Goal: Task Accomplishment & Management: Manage account settings

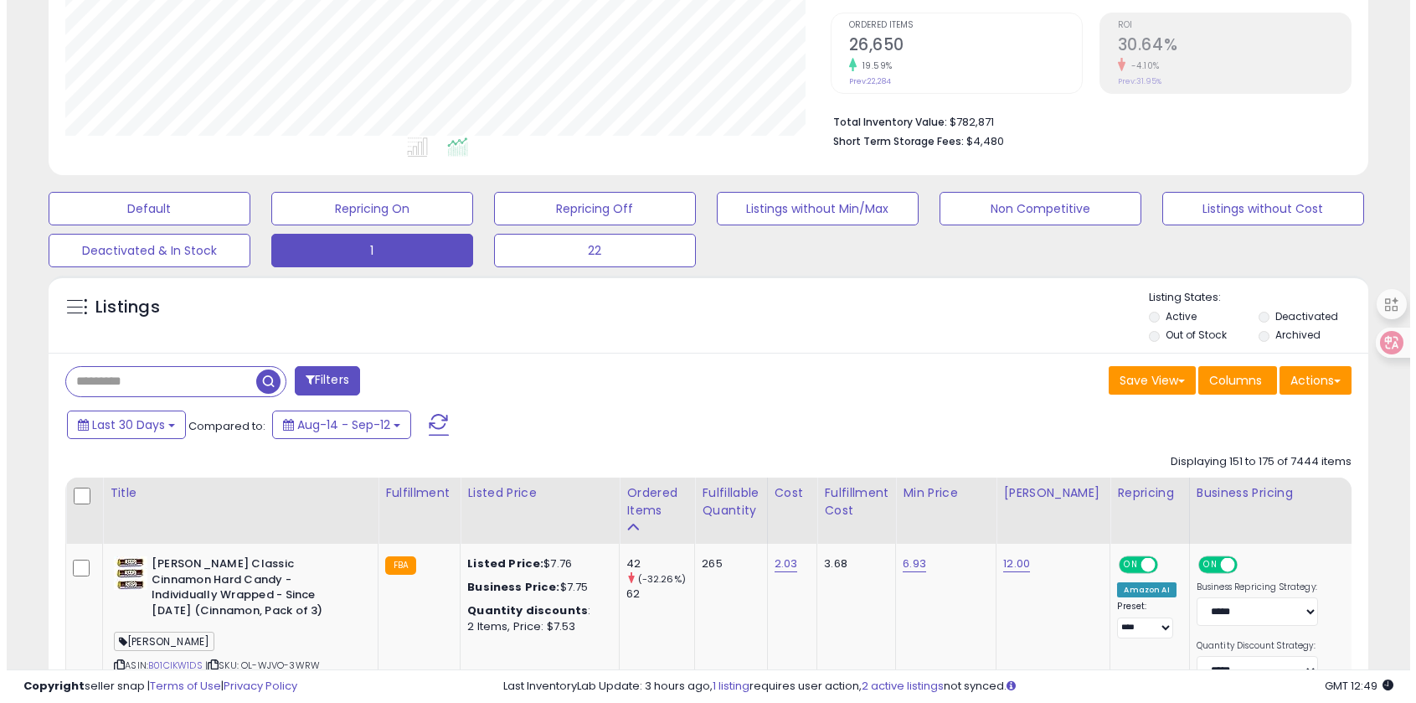
scroll to position [343, 765]
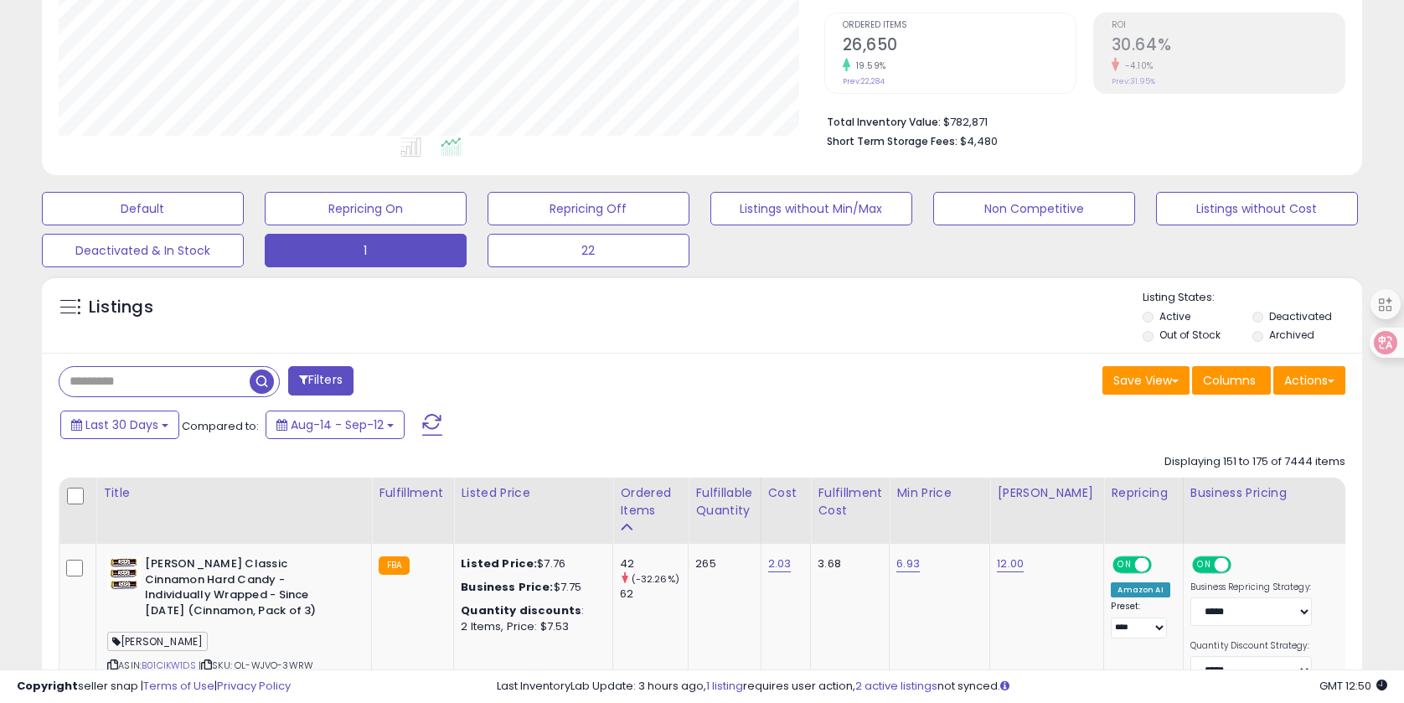
click at [135, 380] on input "text" at bounding box center [154, 381] width 190 height 29
paste input "******"
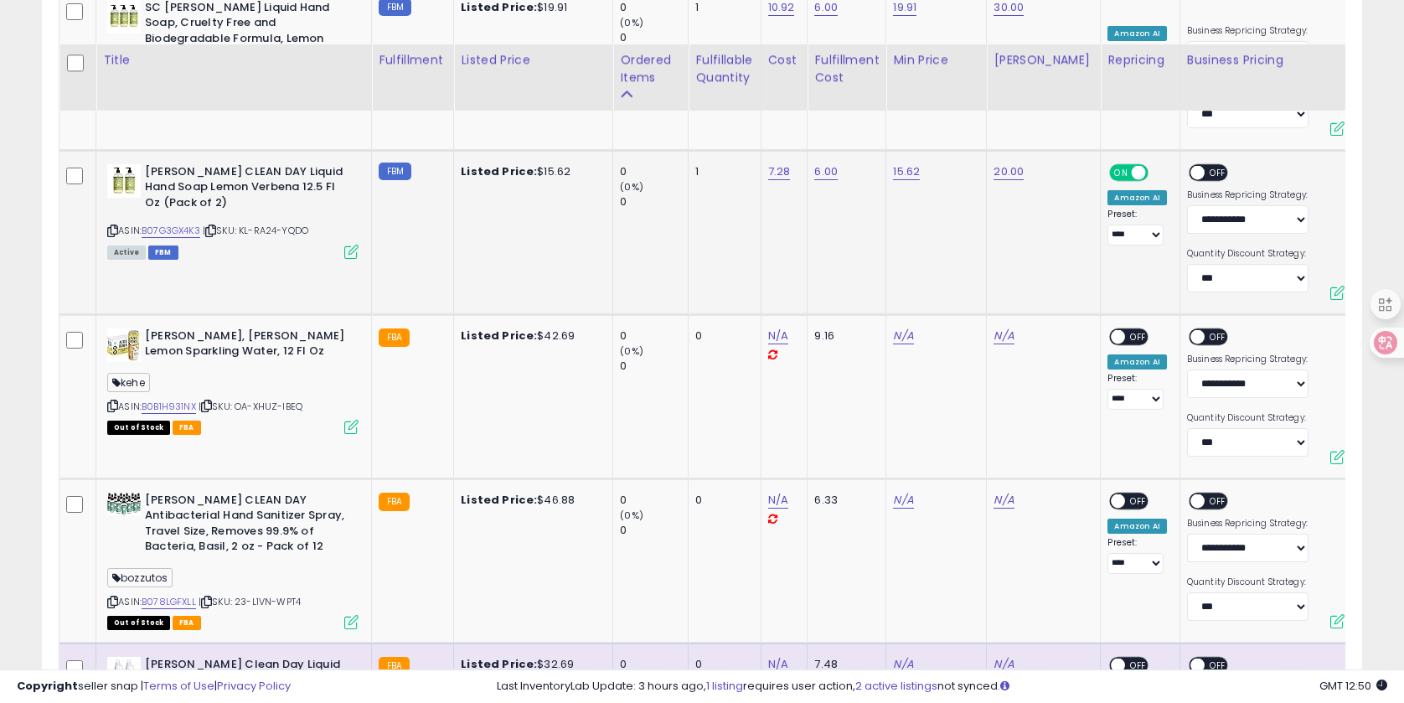
scroll to position [3661, 0]
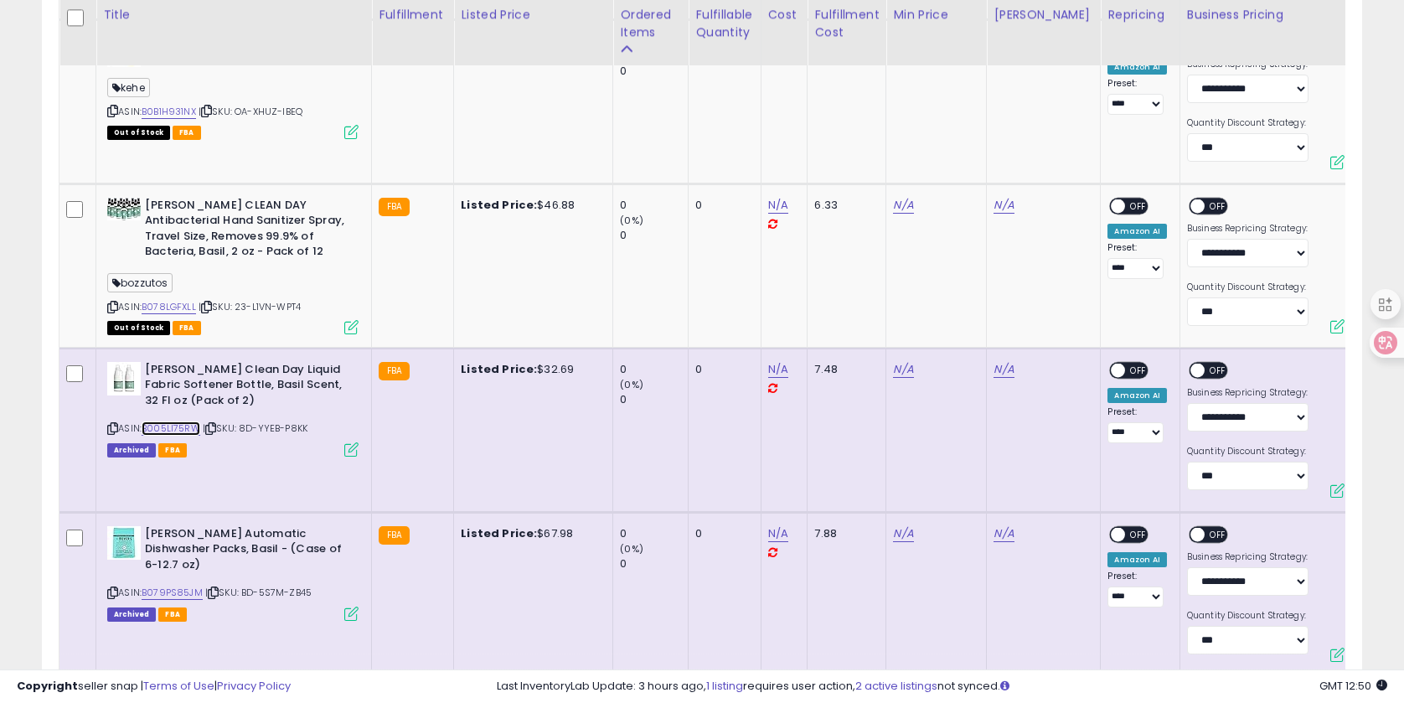
click at [165, 425] on link "B005LI75RW" at bounding box center [171, 428] width 59 height 14
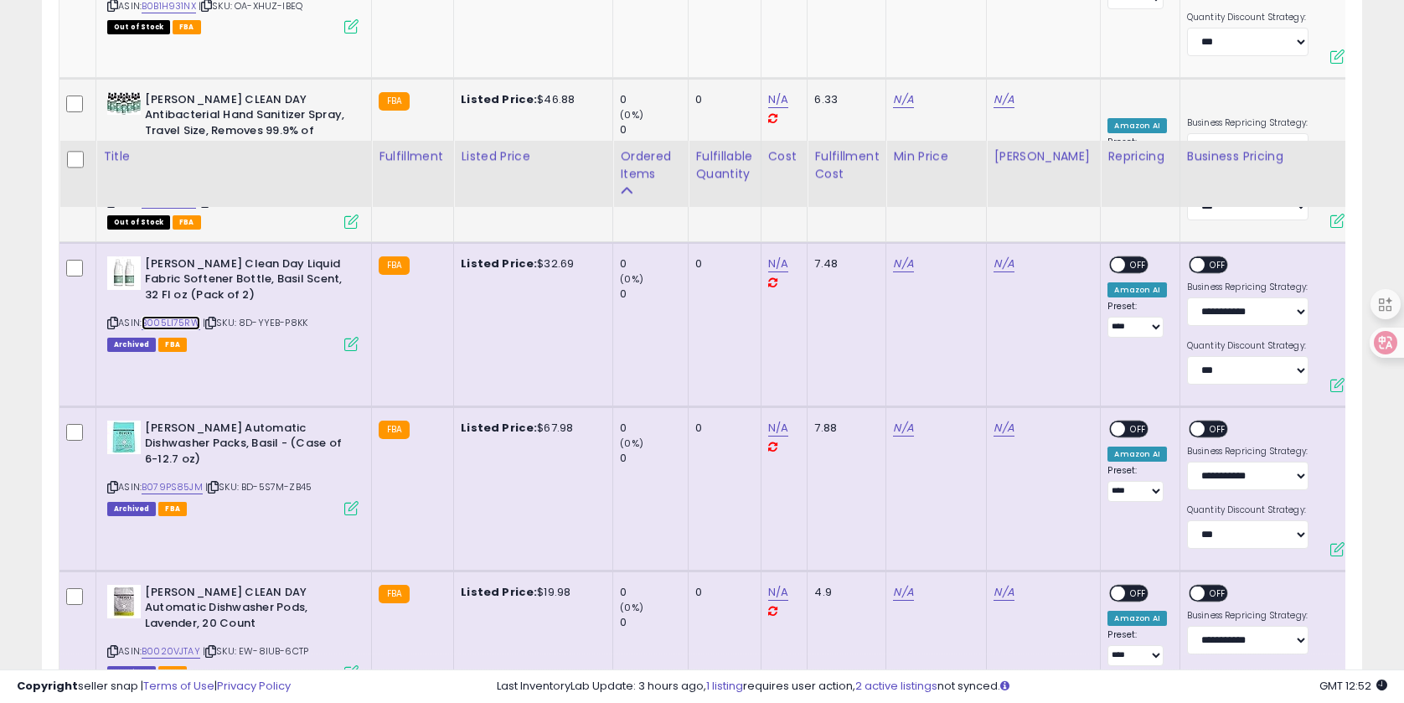
scroll to position [3651, 0]
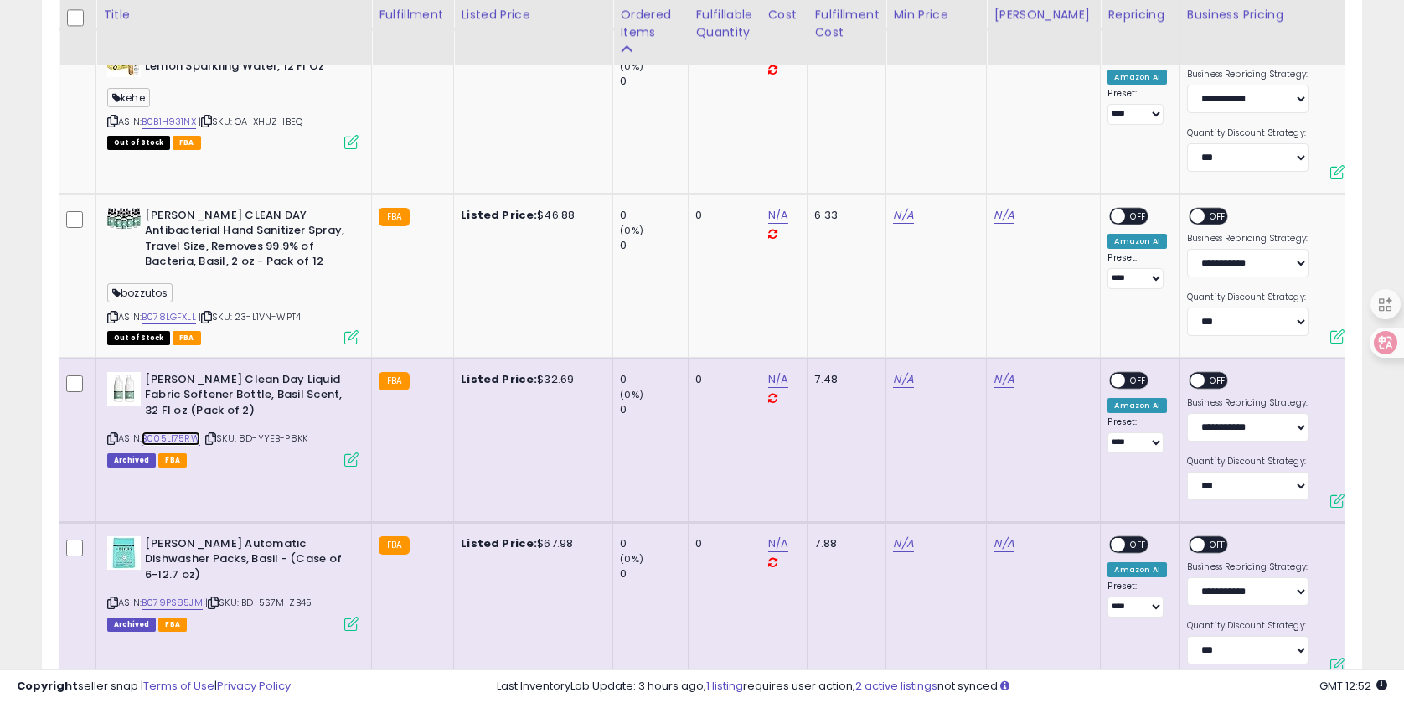
click at [170, 434] on link "B005LI75RW" at bounding box center [171, 438] width 59 height 14
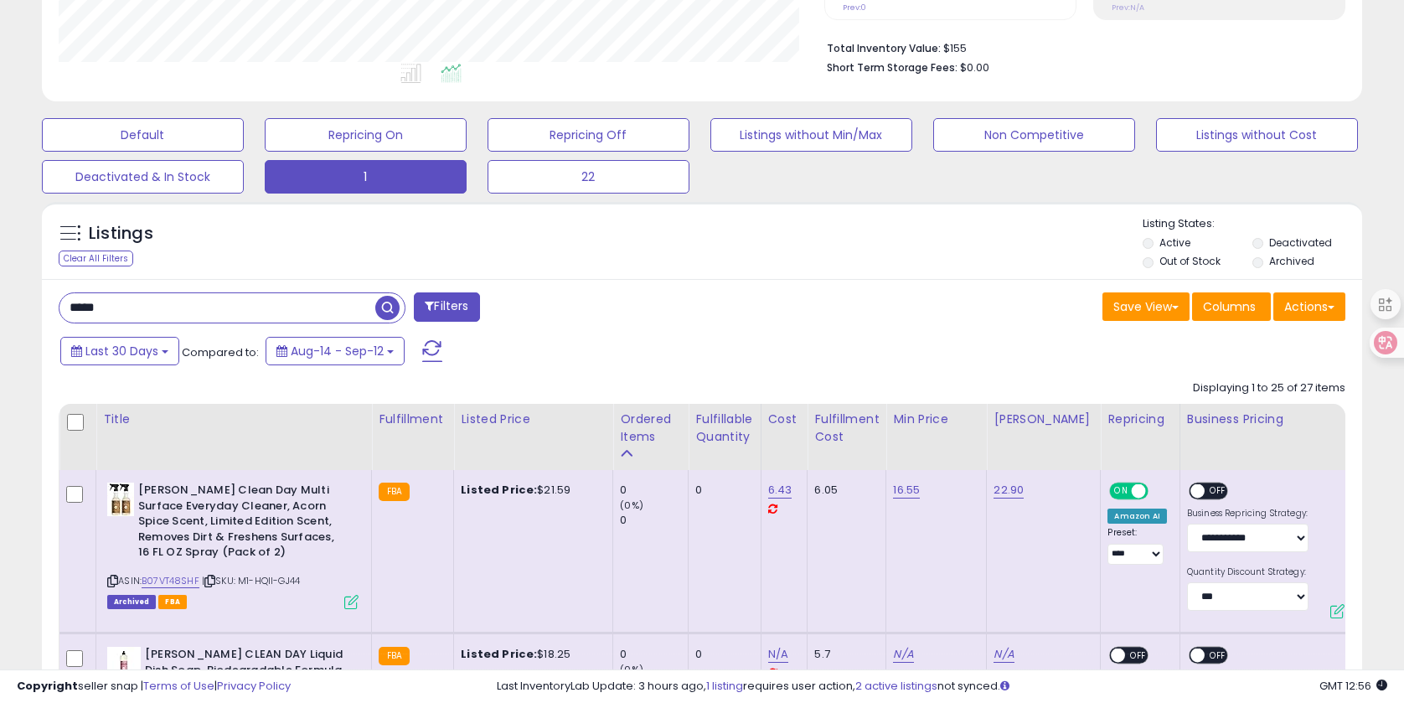
scroll to position [586, 0]
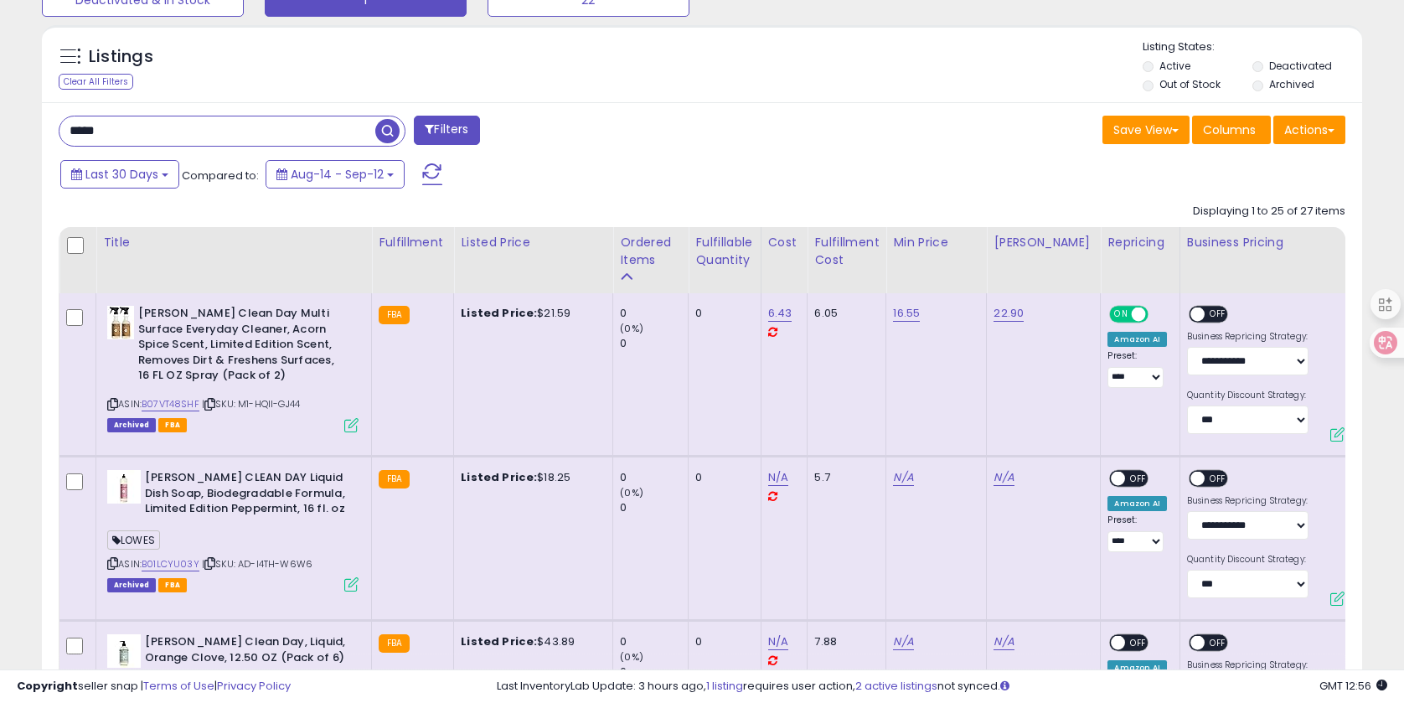
drag, startPoint x: 147, startPoint y: 135, endPoint x: -16, endPoint y: 135, distance: 162.5
paste input "*****"
type input "**********"
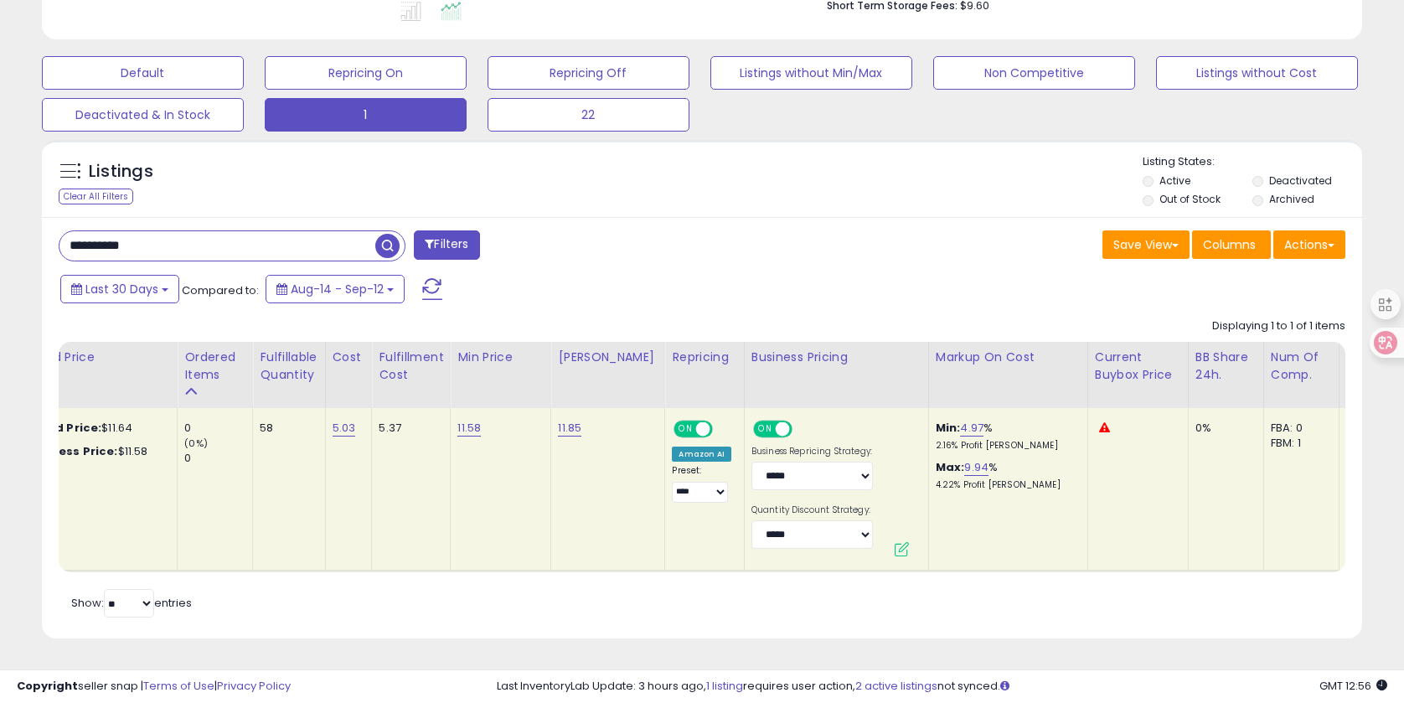
scroll to position [0, 435]
click at [961, 432] on link "4.97" at bounding box center [971, 428] width 23 height 17
drag, startPoint x: 923, startPoint y: 397, endPoint x: 779, endPoint y: 389, distance: 144.2
click at [779, 389] on table "Title Fulfillment" at bounding box center [923, 457] width 2601 height 230
type input "*"
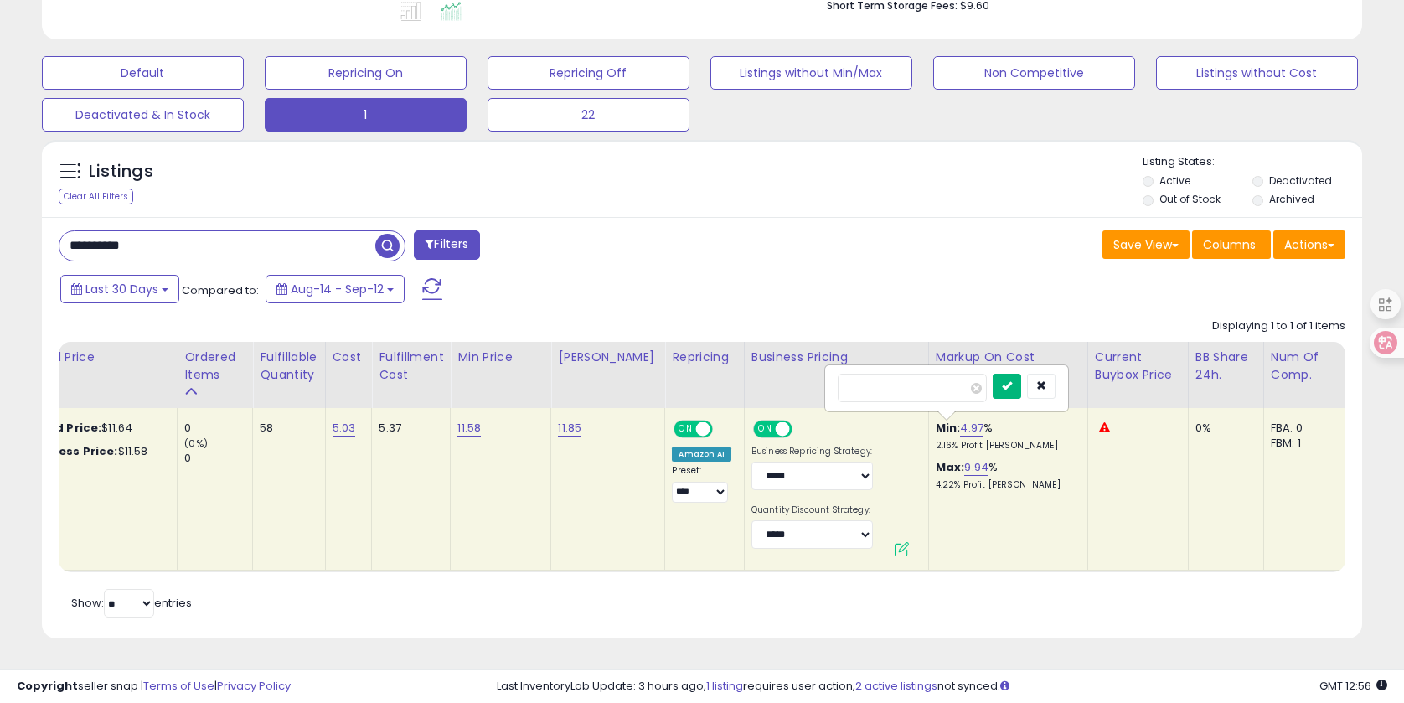
click at [1013, 383] on button "submit" at bounding box center [1006, 386] width 28 height 25
click at [964, 472] on link "9.98" at bounding box center [975, 467] width 23 height 17
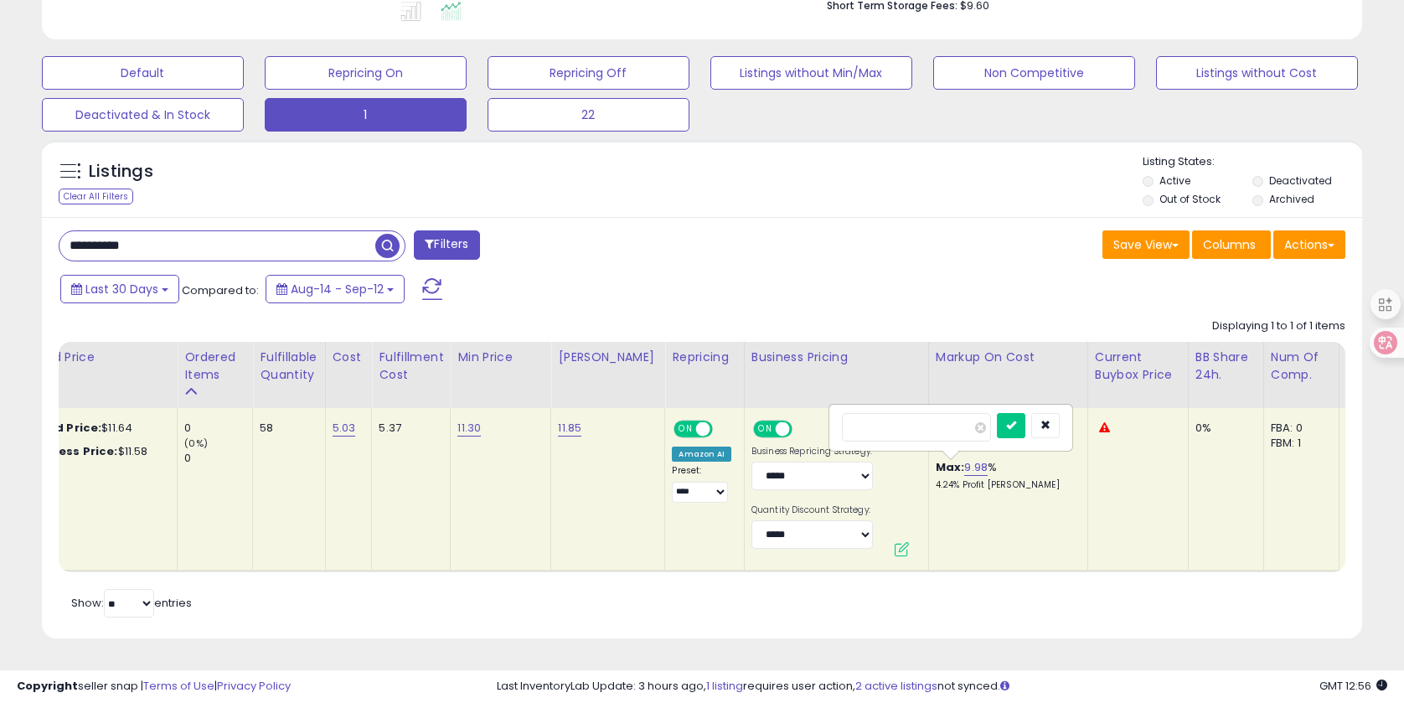
drag, startPoint x: 911, startPoint y: 431, endPoint x: 760, endPoint y: 417, distance: 151.4
click at [760, 417] on tr "CHIPS AHOY! Chewy Chocolate Chip Cookies, Family Size, 19.5 oz csconnect ASIN: …" at bounding box center [924, 489] width 2600 height 163
type input "*"
click at [1025, 420] on button "submit" at bounding box center [1011, 425] width 28 height 25
drag, startPoint x: 162, startPoint y: 242, endPoint x: 2, endPoint y: 230, distance: 161.2
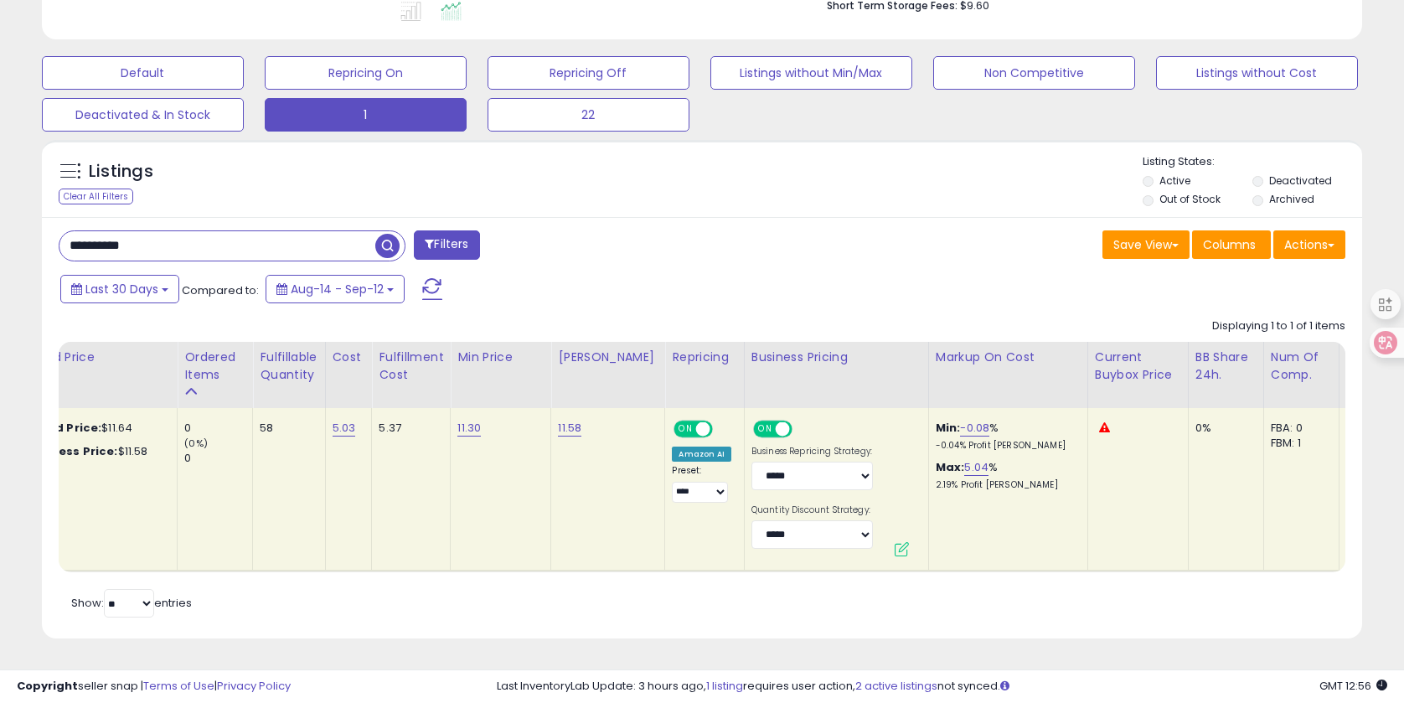
click at [2, 230] on div "**********" at bounding box center [702, 142] width 1404 height 1118
paste input "text"
type input "**********"
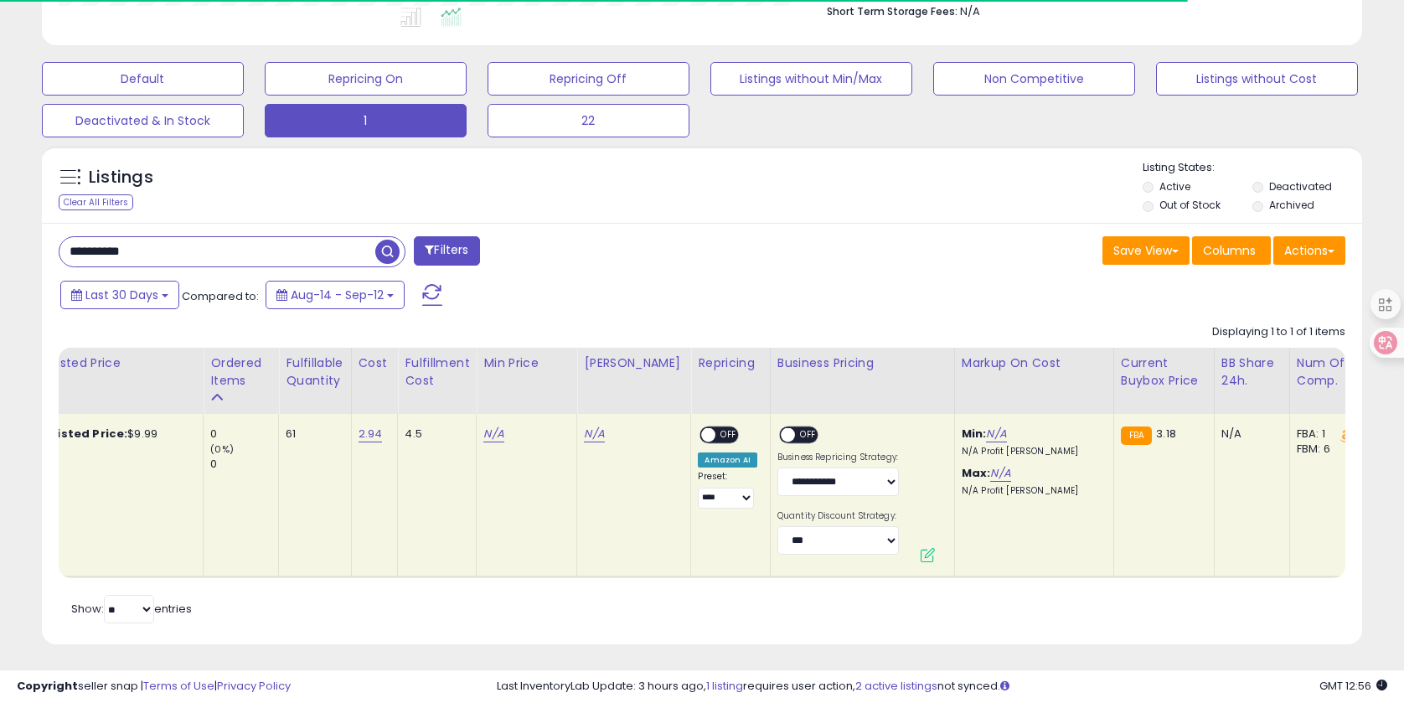
scroll to position [0, 0]
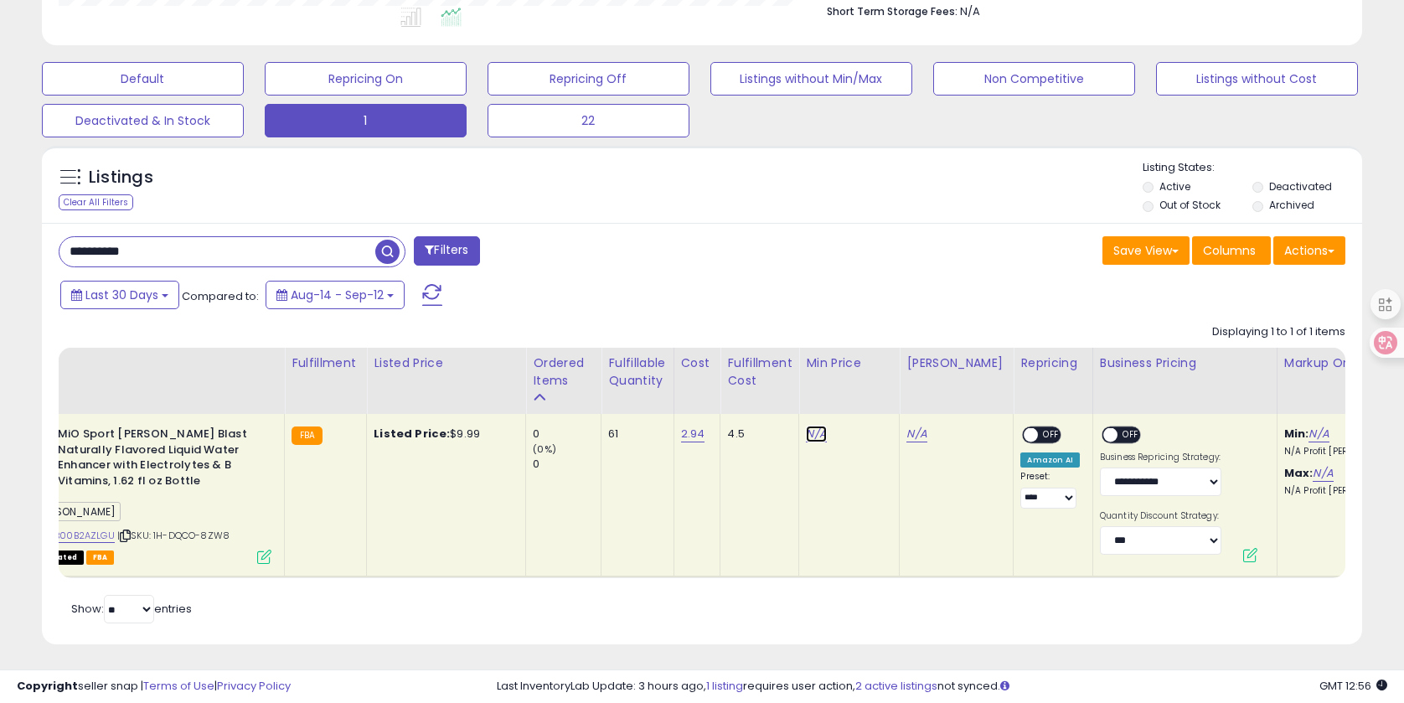
click at [817, 437] on link "N/A" at bounding box center [816, 433] width 20 height 17
type input "*"
click at [872, 396] on icon "submit" at bounding box center [867, 391] width 10 height 10
click at [1308, 434] on link "-39.12" at bounding box center [1324, 433] width 33 height 17
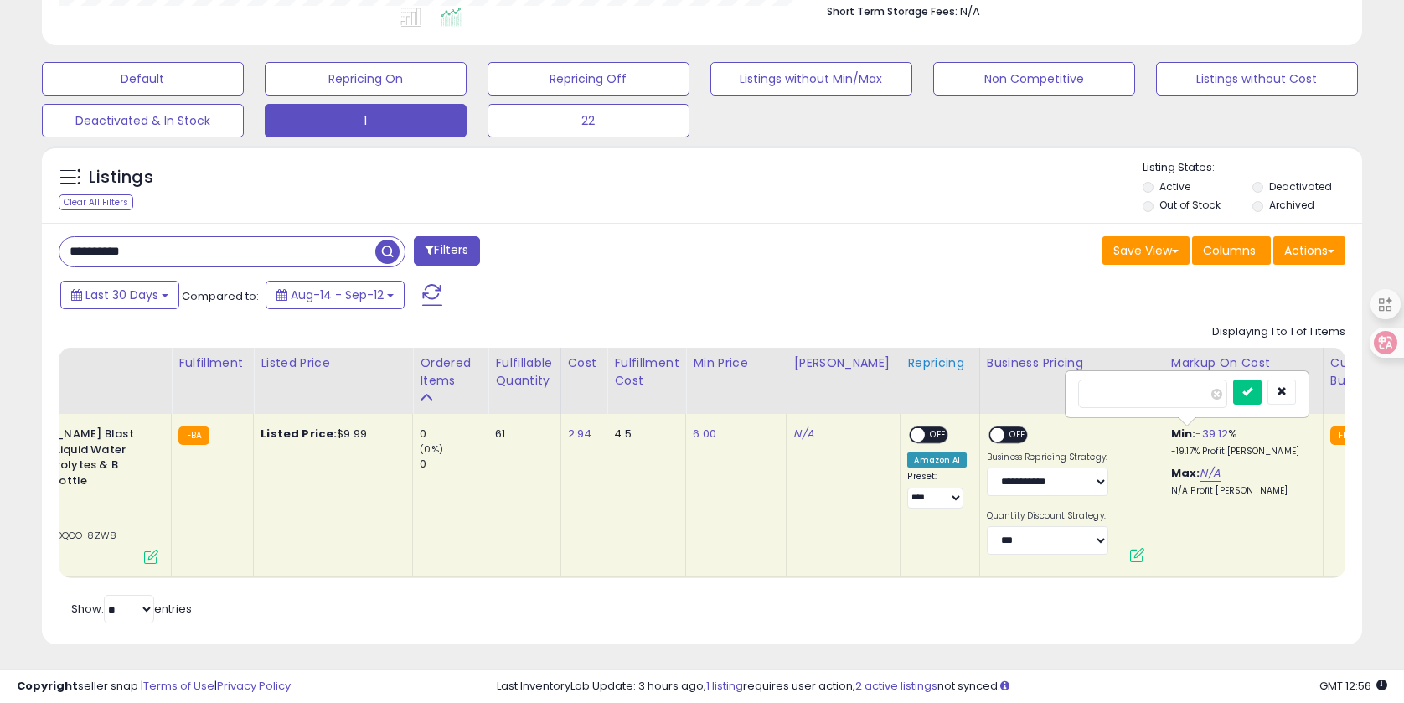
drag, startPoint x: 1147, startPoint y: 404, endPoint x: 941, endPoint y: 392, distance: 206.4
click at [942, 392] on table "Title Fulfillment" at bounding box center [1158, 463] width 2601 height 230
type input "*"
click at [1247, 392] on button "submit" at bounding box center [1247, 391] width 28 height 25
click at [1199, 472] on link "N/A" at bounding box center [1209, 473] width 20 height 17
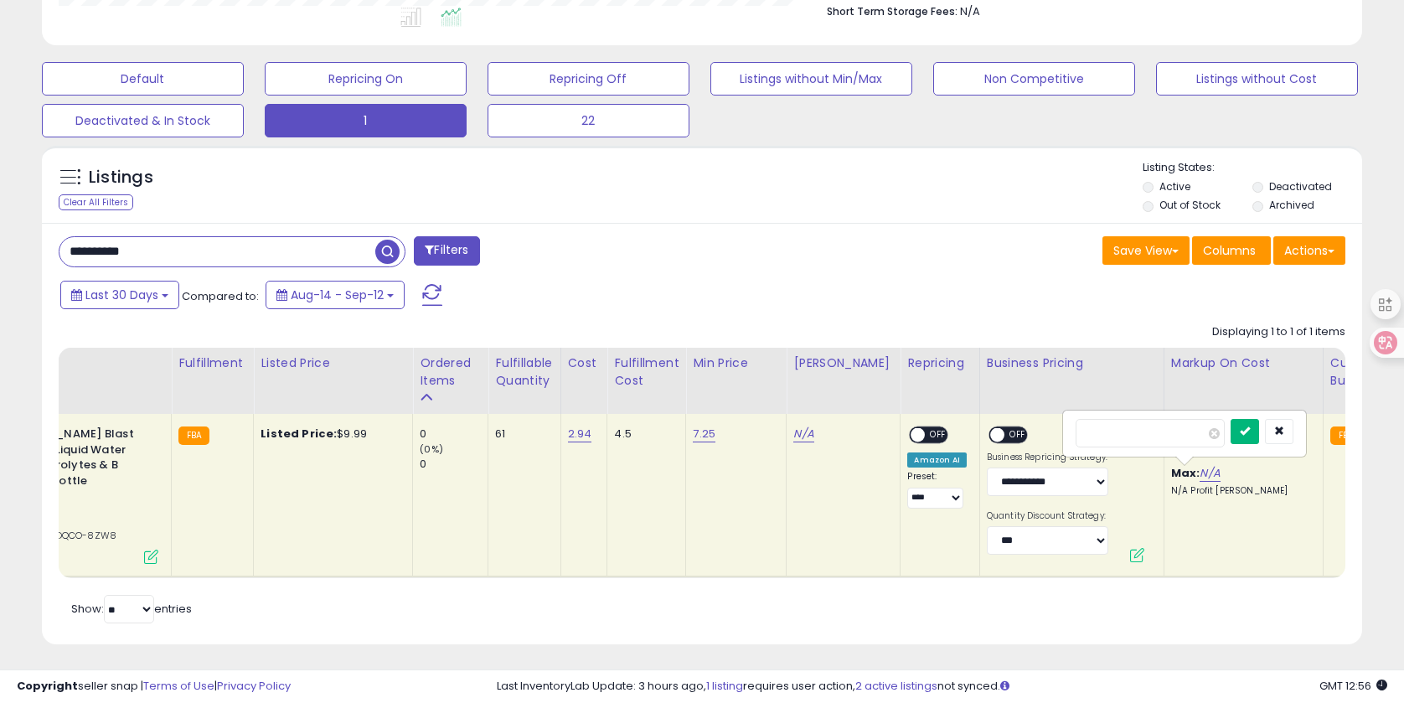
type input "*"
click at [1250, 425] on icon "submit" at bounding box center [1244, 430] width 10 height 10
click at [925, 430] on span "OFF" at bounding box center [938, 435] width 27 height 14
click at [1004, 430] on span "OFF" at bounding box center [1017, 435] width 27 height 14
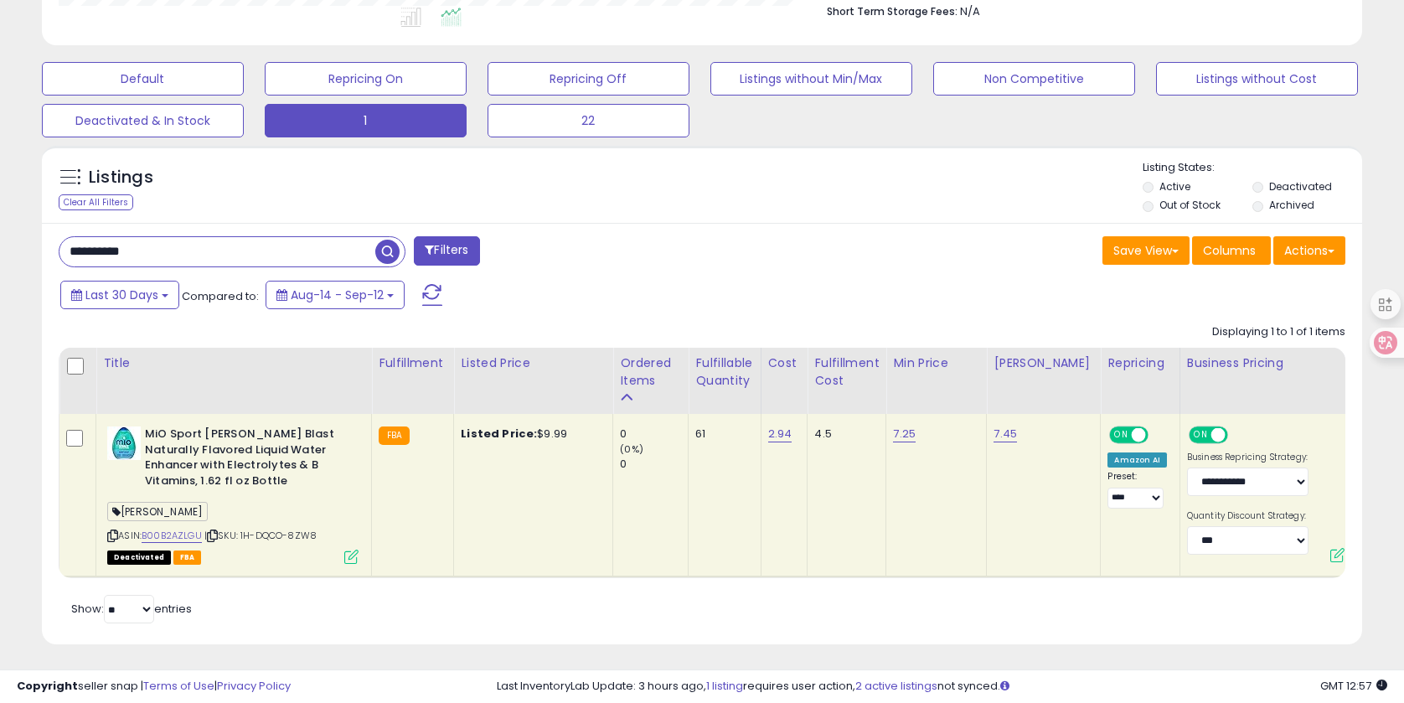
paste input "text"
type input "**********"
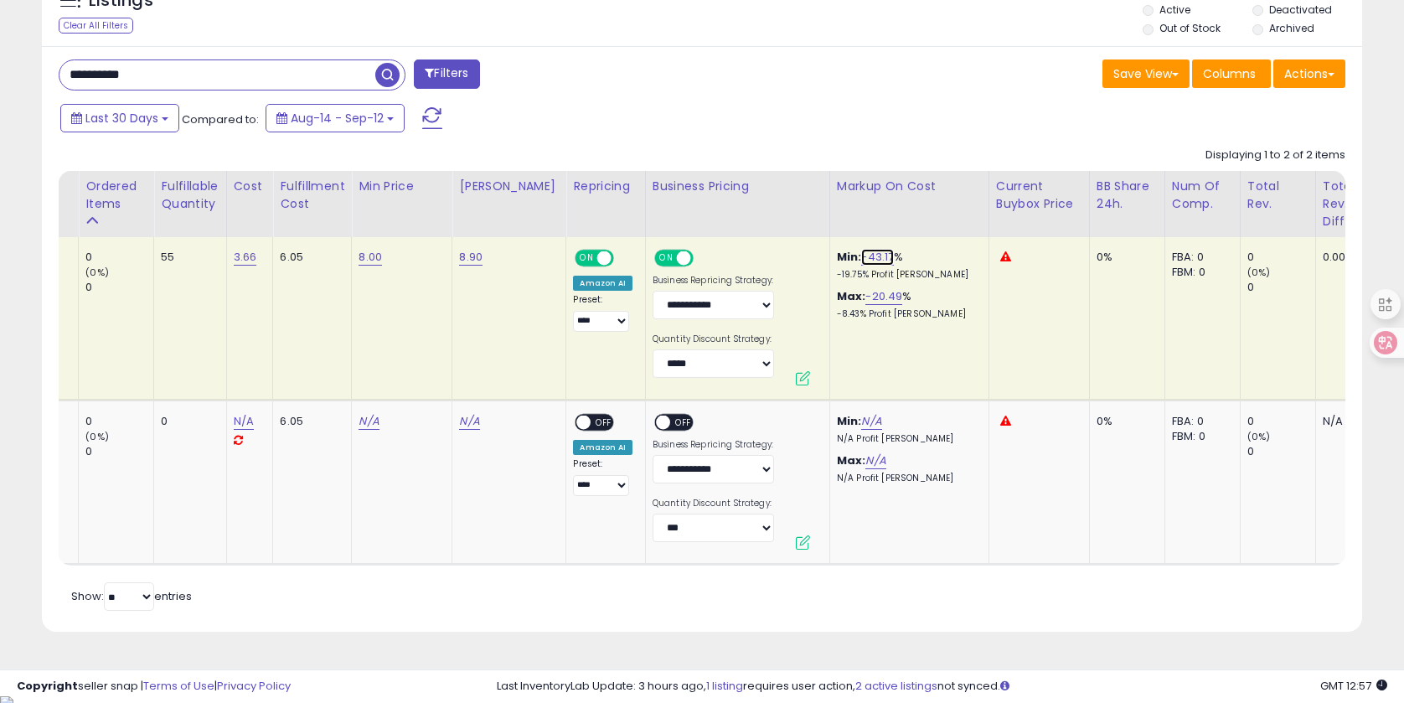
click at [863, 257] on link "-43.17" at bounding box center [877, 257] width 33 height 17
drag, startPoint x: 829, startPoint y: 225, endPoint x: 694, endPoint y: 220, distance: 134.9
click at [686, 219] on table "Title Fulfillment" at bounding box center [824, 368] width 2601 height 394
click at [953, 216] on button "button" at bounding box center [947, 215] width 28 height 25
drag, startPoint x: 659, startPoint y: 565, endPoint x: 643, endPoint y: 567, distance: 16.0
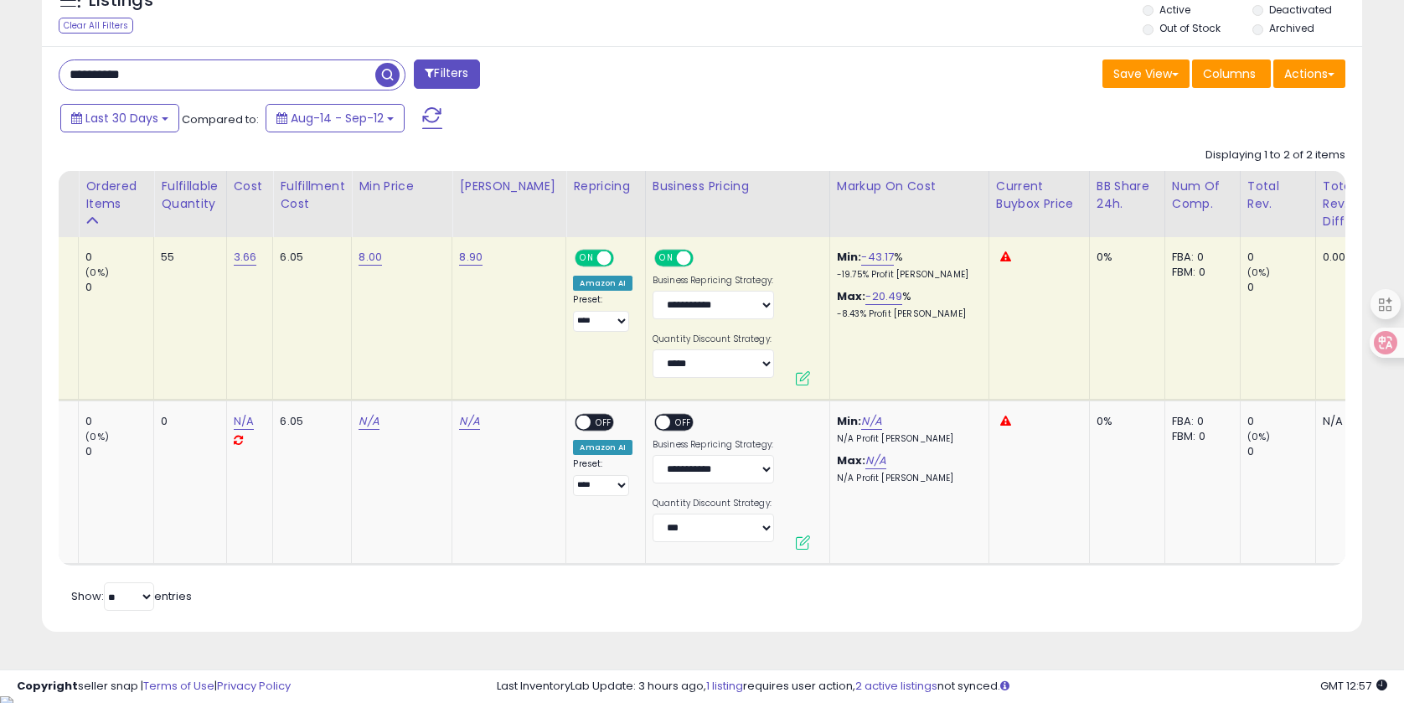
click at [649, 565] on div "Title Fulfillment Listed Price Cost ROI" at bounding box center [702, 368] width 1286 height 394
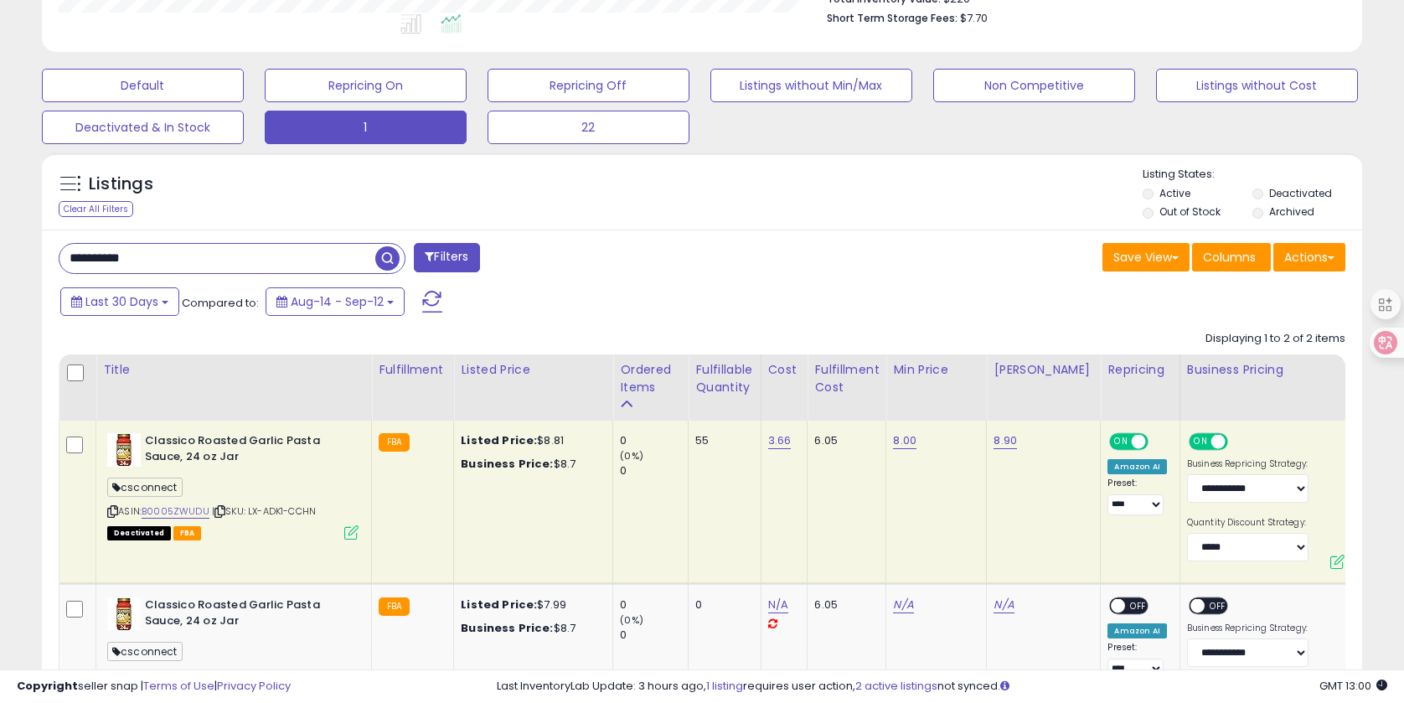
scroll to position [547, 0]
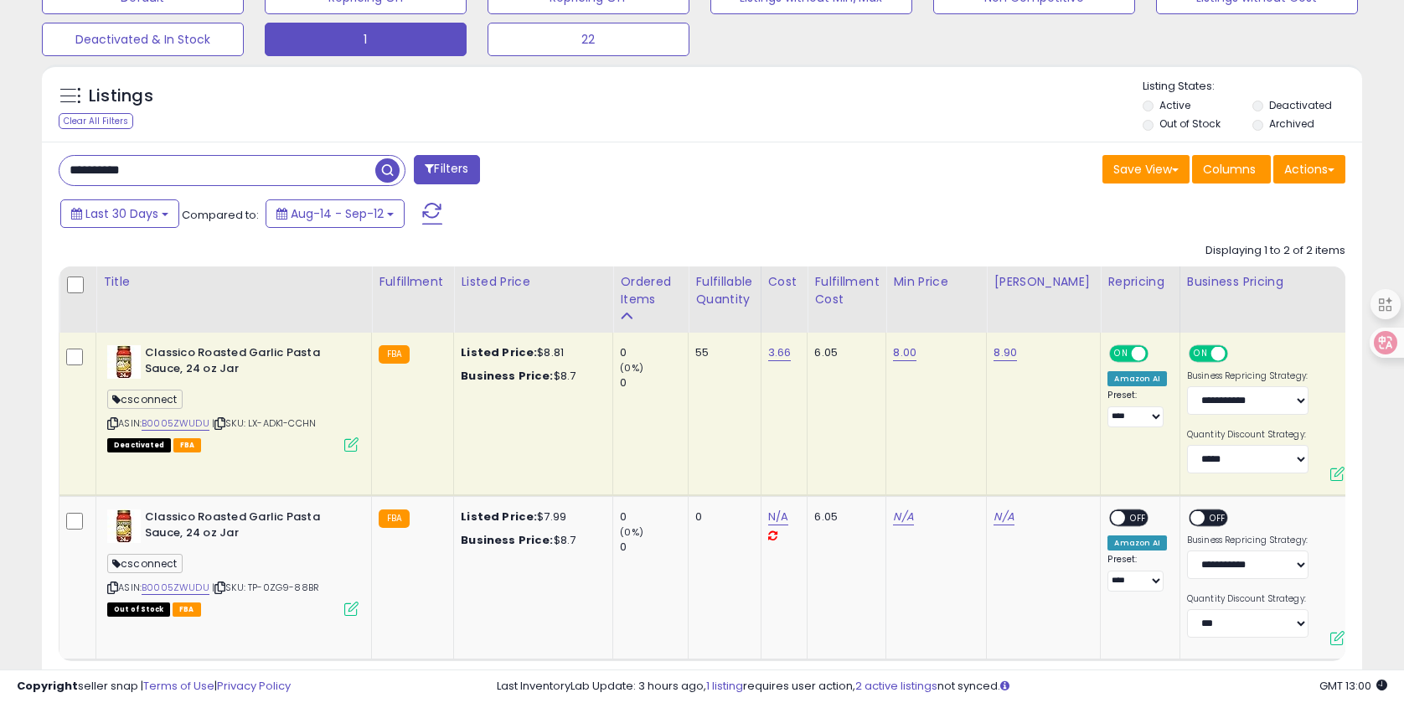
drag, startPoint x: 209, startPoint y: 156, endPoint x: -16, endPoint y: 152, distance: 225.3
drag, startPoint x: 179, startPoint y: 176, endPoint x: -16, endPoint y: 152, distance: 196.6
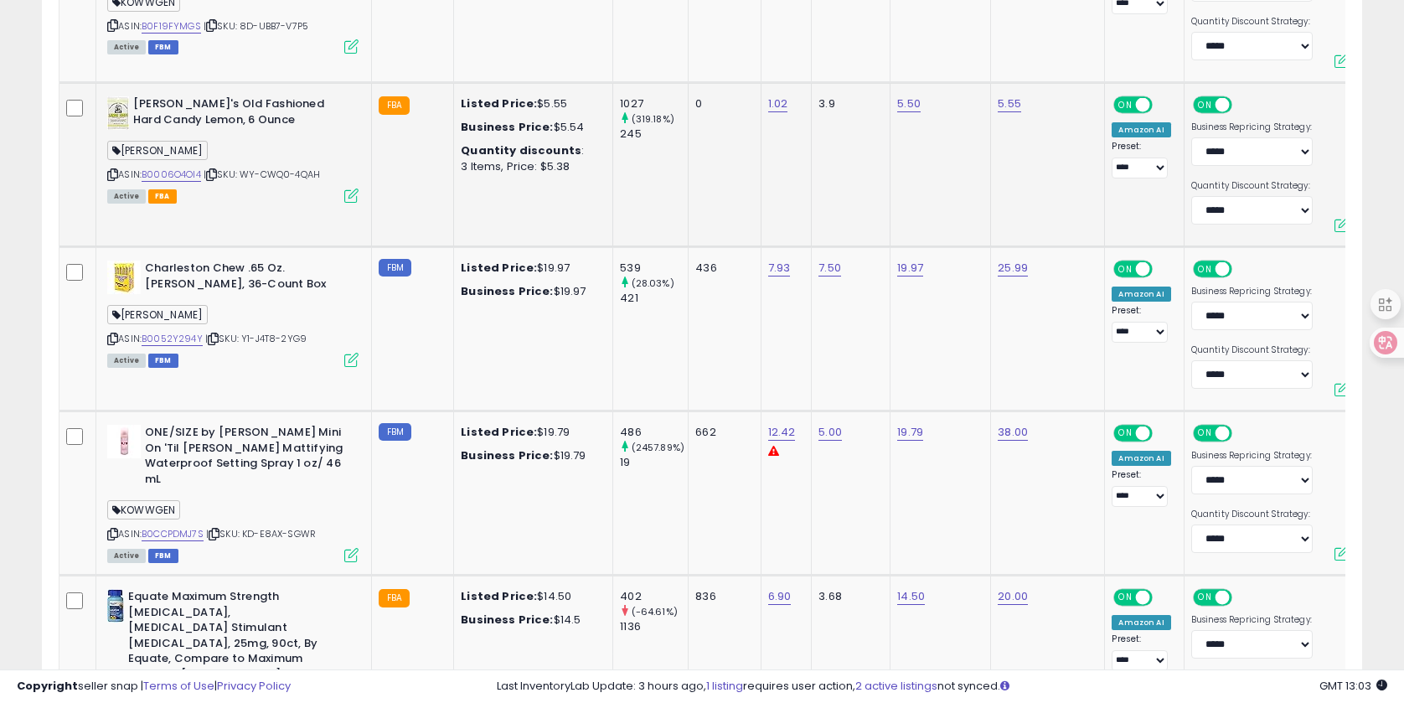
scroll to position [966, 0]
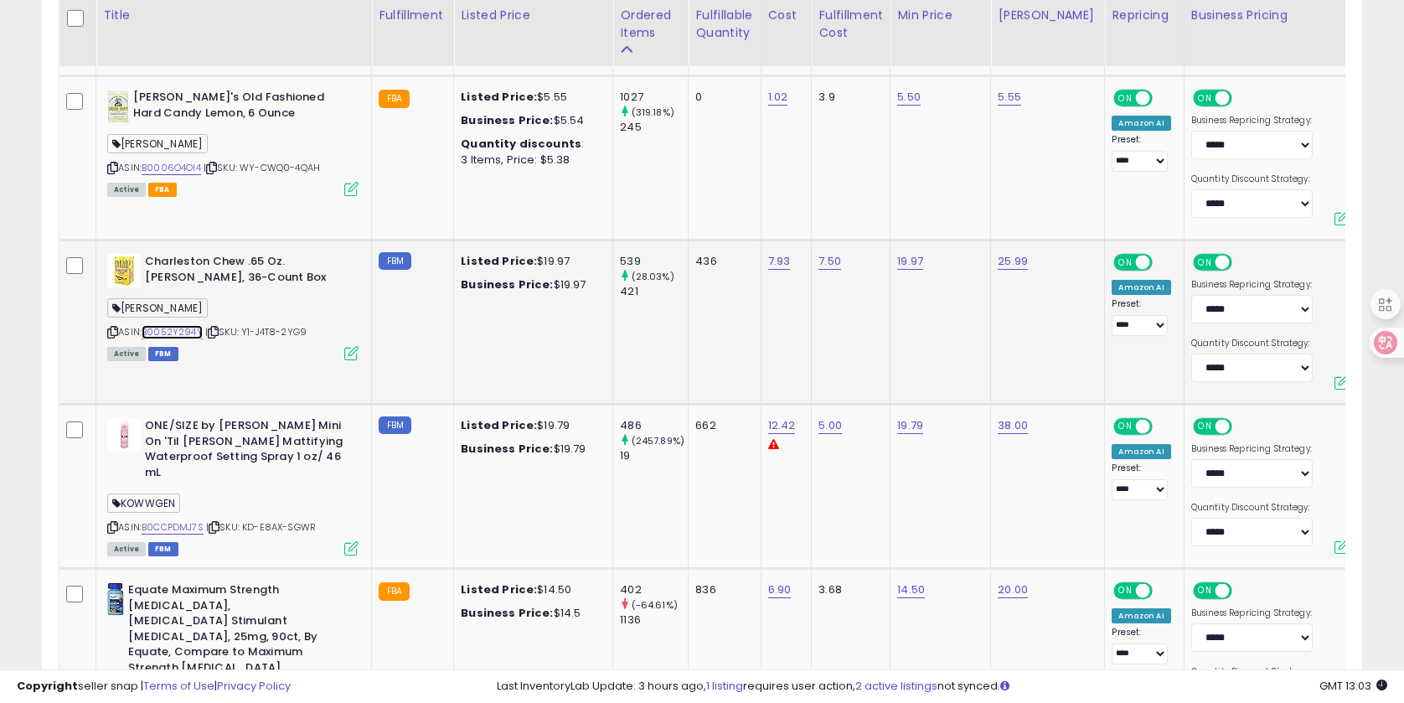
click at [191, 332] on link "B0052Y294Y" at bounding box center [172, 332] width 61 height 14
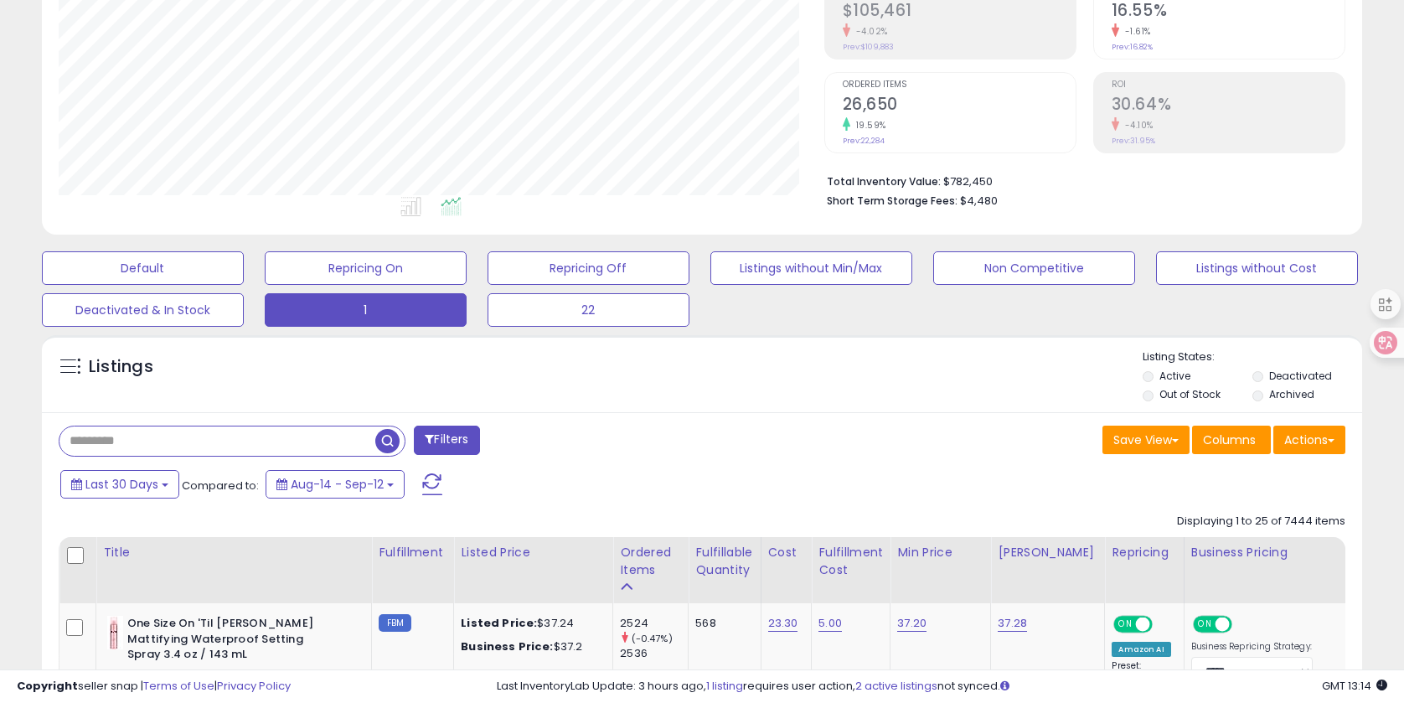
scroll to position [344, 0]
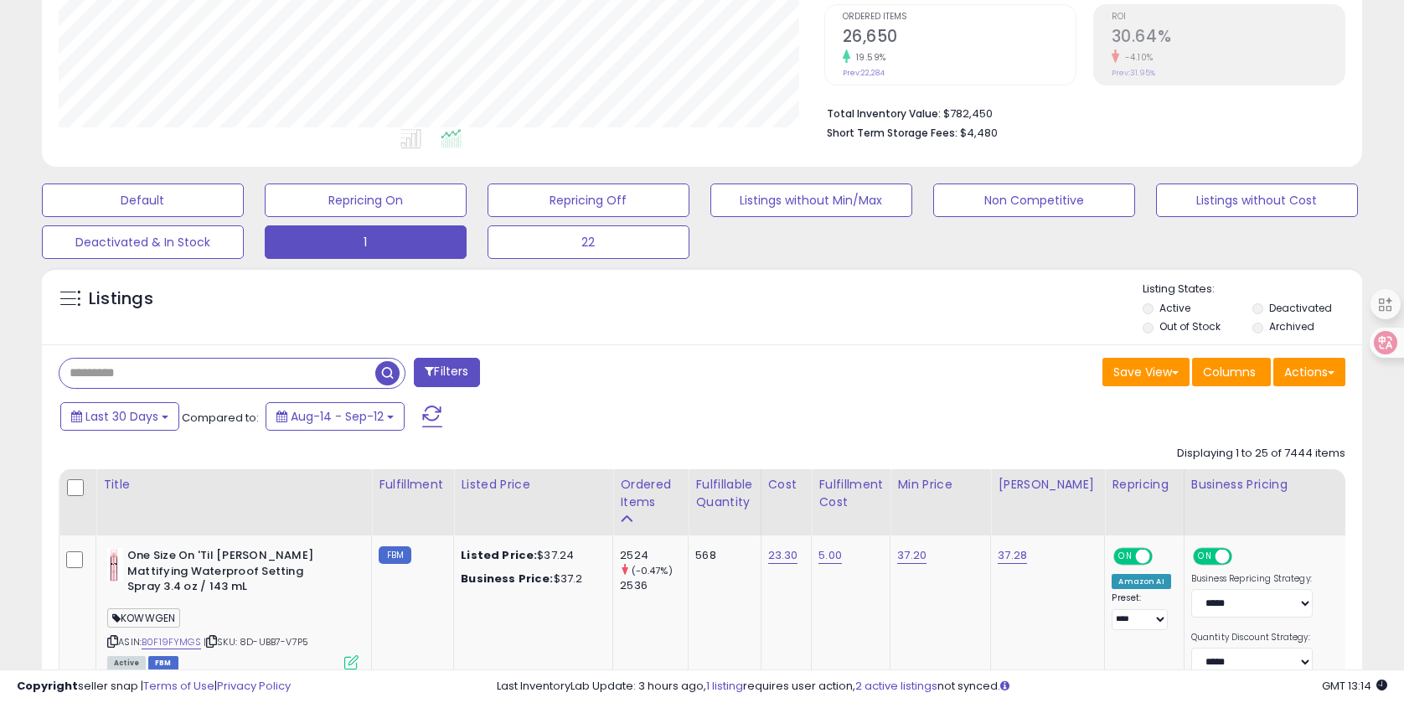
click at [173, 374] on input "text" at bounding box center [217, 372] width 316 height 29
paste input "**********"
type input "**********"
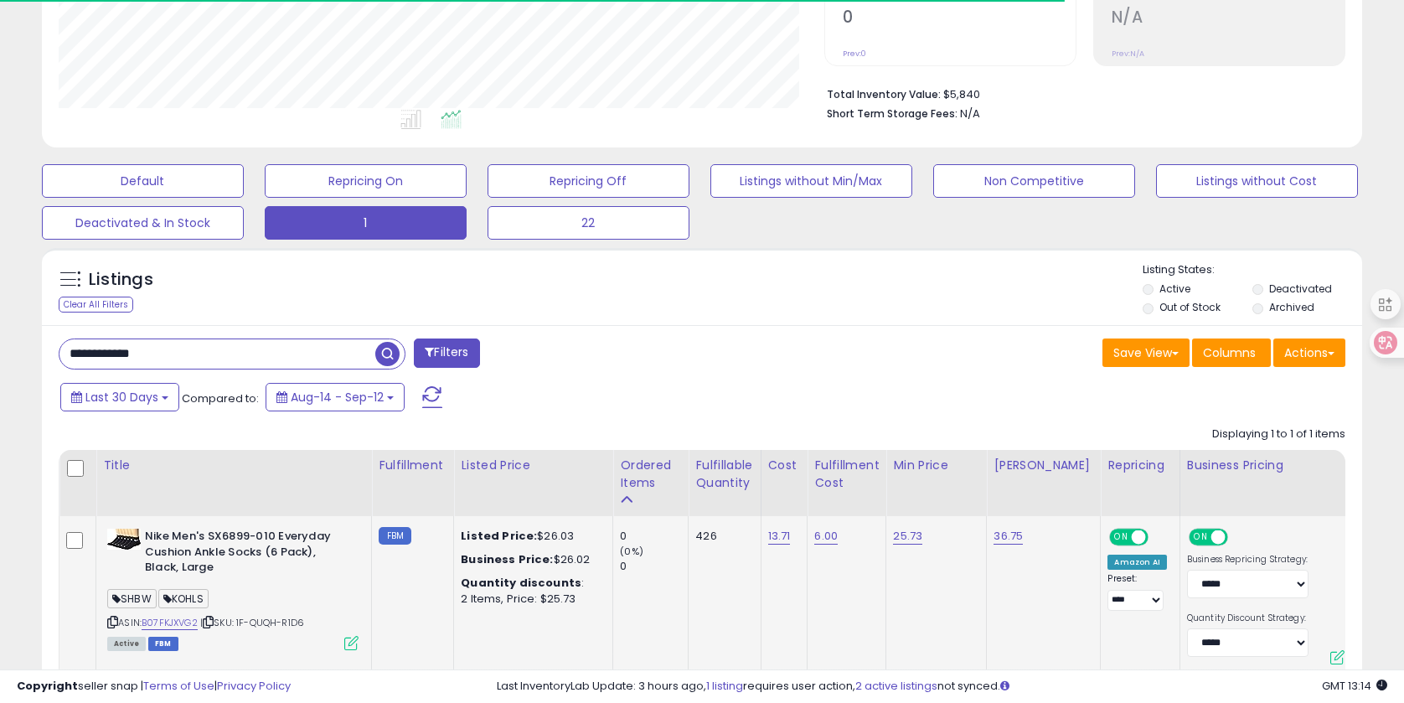
scroll to position [470, 0]
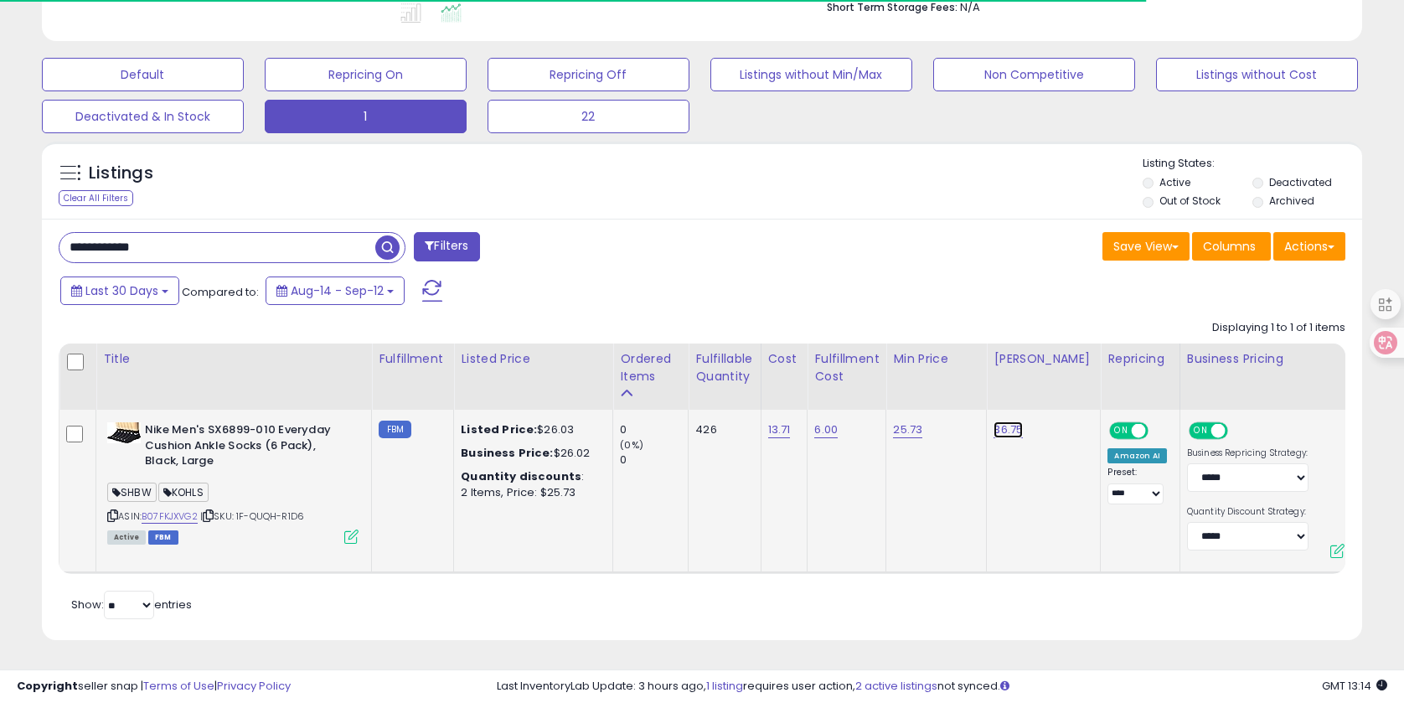
click at [1007, 436] on link "36.75" at bounding box center [1007, 429] width 29 height 17
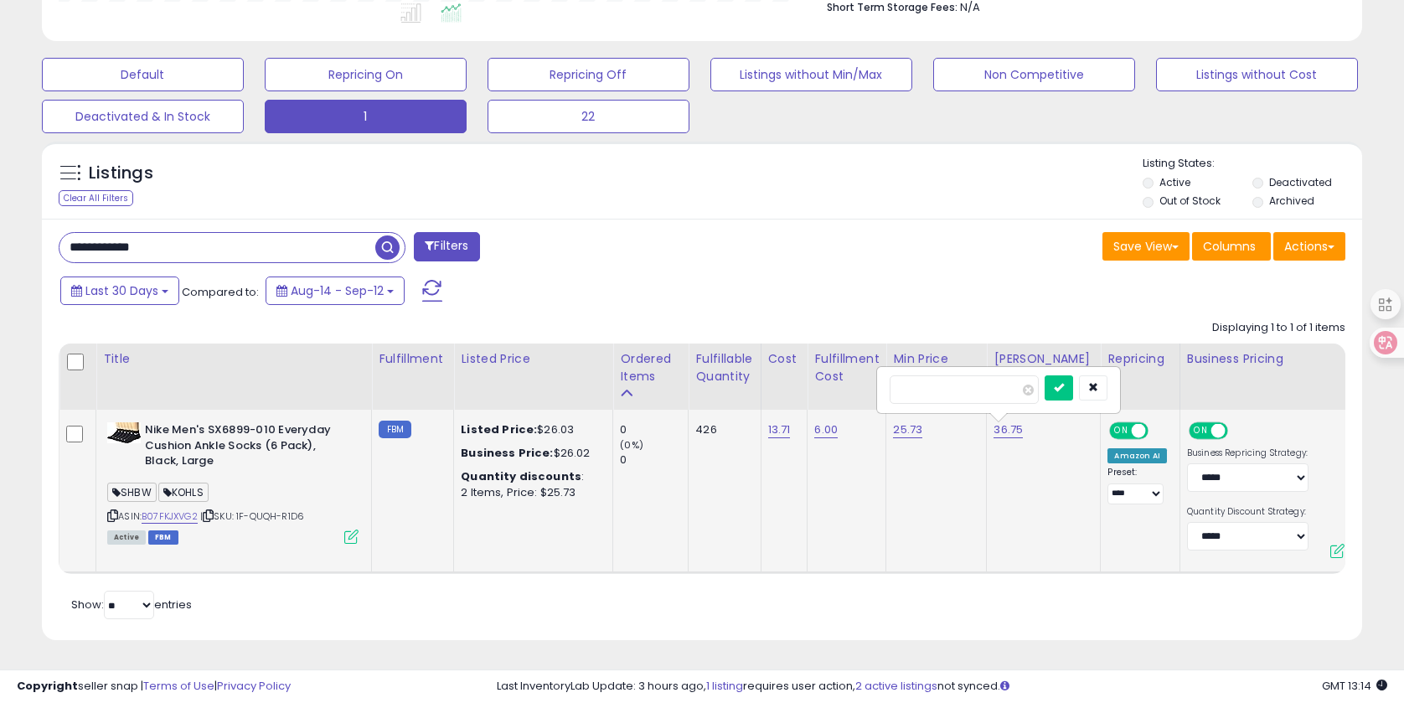
scroll to position [343, 765]
drag, startPoint x: 951, startPoint y: 399, endPoint x: 782, endPoint y: 389, distance: 169.5
click at [782, 389] on table "Title Fulfillment" at bounding box center [1359, 458] width 2601 height 230
type input "**"
click at [1061, 389] on button "submit" at bounding box center [1058, 387] width 28 height 25
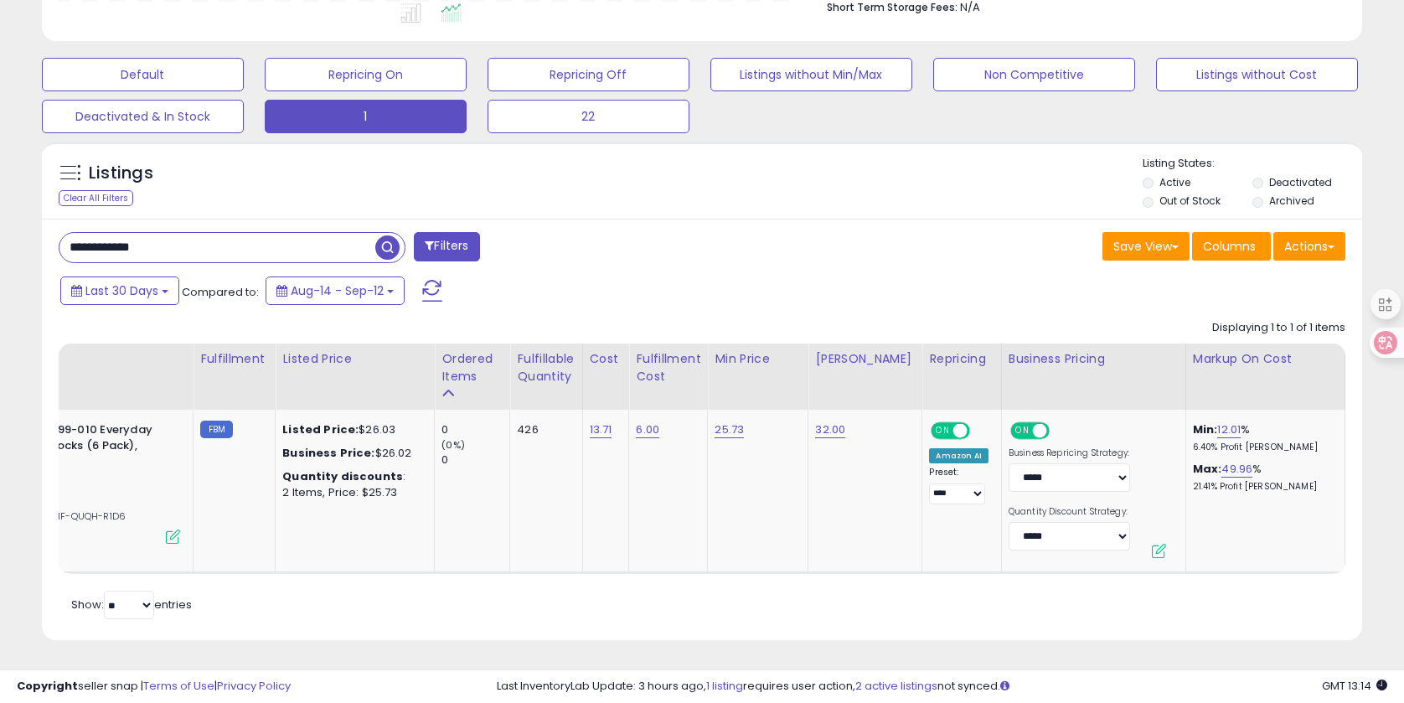
scroll to position [0, 0]
